Goal: Information Seeking & Learning: Check status

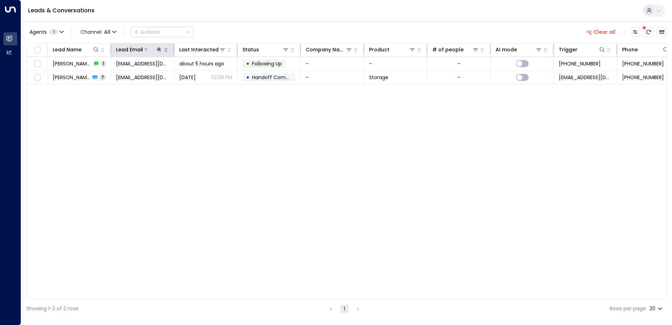
click at [158, 53] on div "Lead Email" at bounding box center [139, 49] width 47 height 8
click at [160, 48] on icon at bounding box center [159, 50] width 6 height 6
click at [202, 75] on icon "button" at bounding box center [203, 75] width 5 height 5
click at [152, 74] on input "text" at bounding box center [159, 75] width 97 height 13
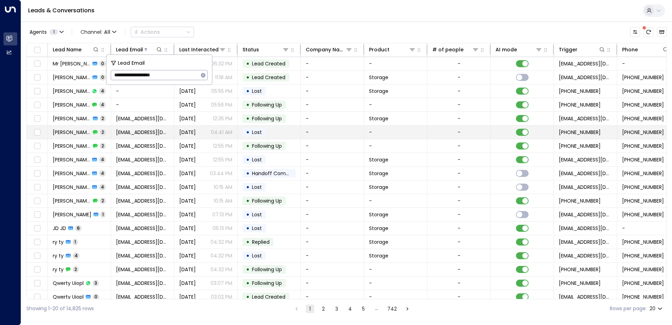
type input "**********"
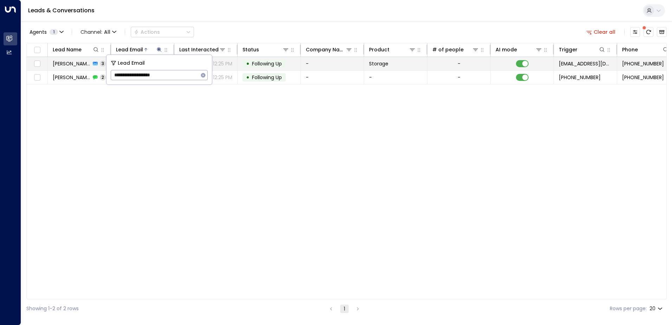
click at [316, 57] on td "-" at bounding box center [332, 63] width 63 height 13
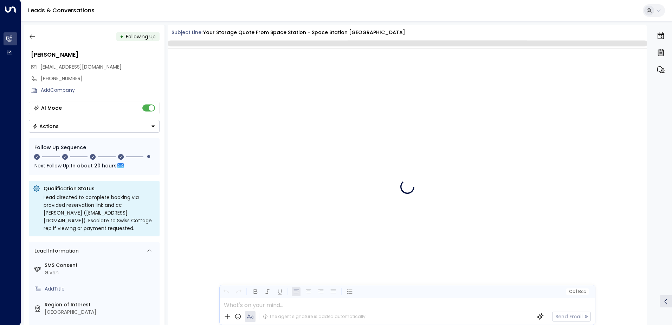
scroll to position [1083, 0]
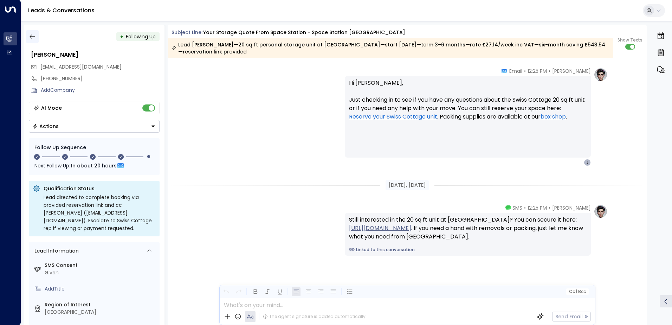
click at [32, 38] on icon "button" at bounding box center [32, 36] width 5 height 5
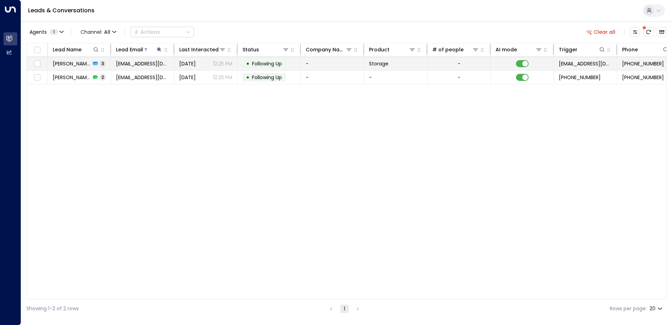
click at [318, 67] on td "-" at bounding box center [332, 63] width 63 height 13
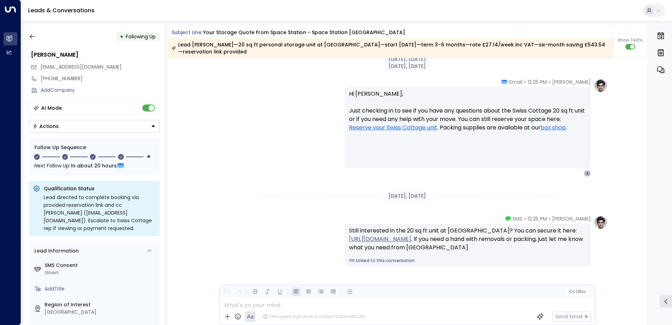
scroll to position [956, 0]
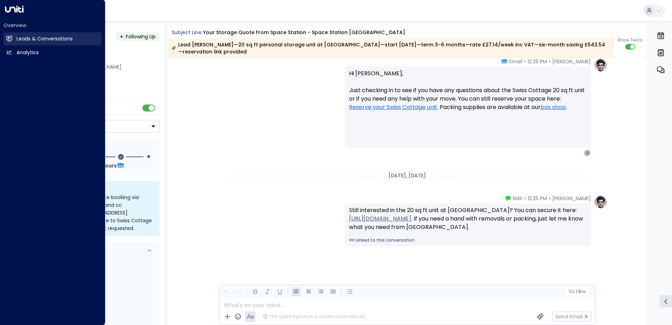
click at [30, 38] on h2 "Leads & Conversations" at bounding box center [45, 38] width 56 height 7
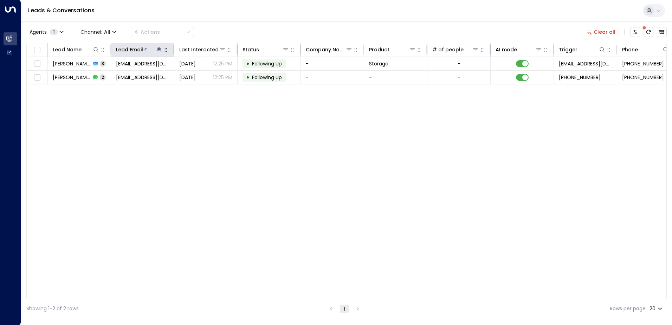
click at [158, 49] on icon at bounding box center [159, 49] width 5 height 5
click at [201, 75] on icon "button" at bounding box center [203, 75] width 6 height 6
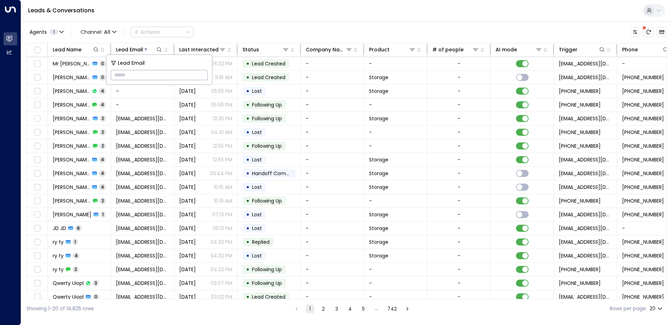
click at [150, 77] on input "text" at bounding box center [159, 75] width 97 height 13
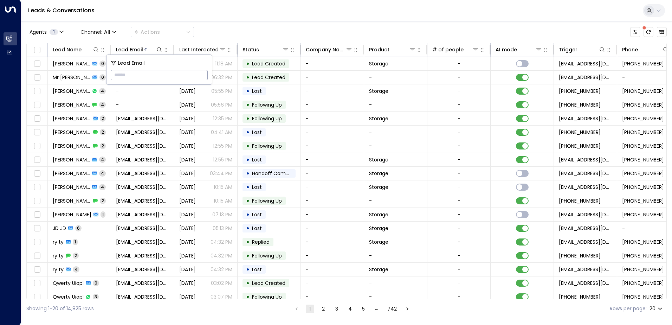
paste input "**********"
type input "**********"
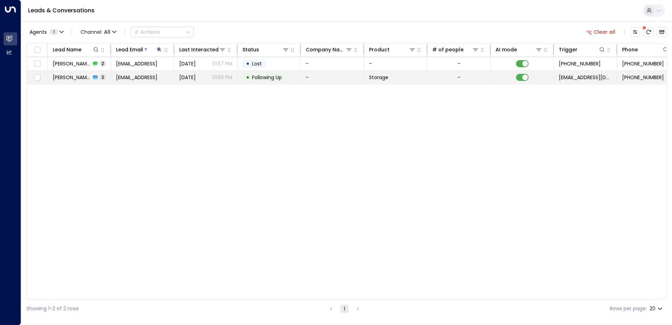
click at [314, 79] on td "-" at bounding box center [332, 77] width 63 height 13
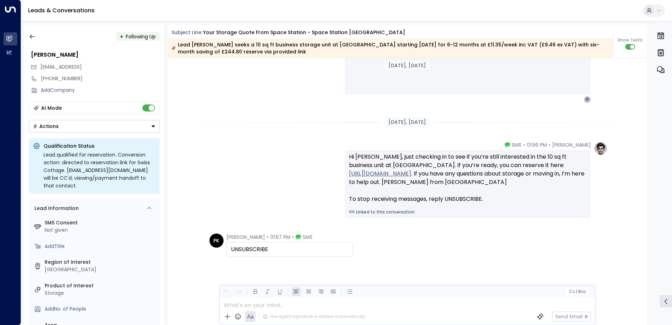
scroll to position [726, 0]
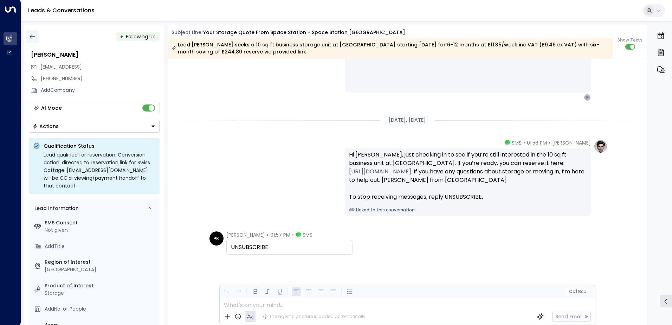
click at [30, 34] on icon "button" at bounding box center [32, 36] width 7 height 7
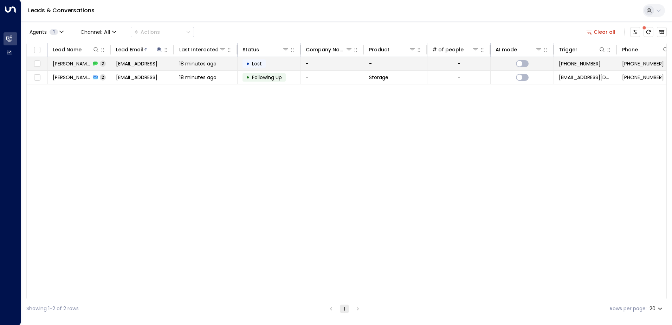
click at [247, 63] on div "•" at bounding box center [248, 64] width 4 height 12
